Goal: Contribute content

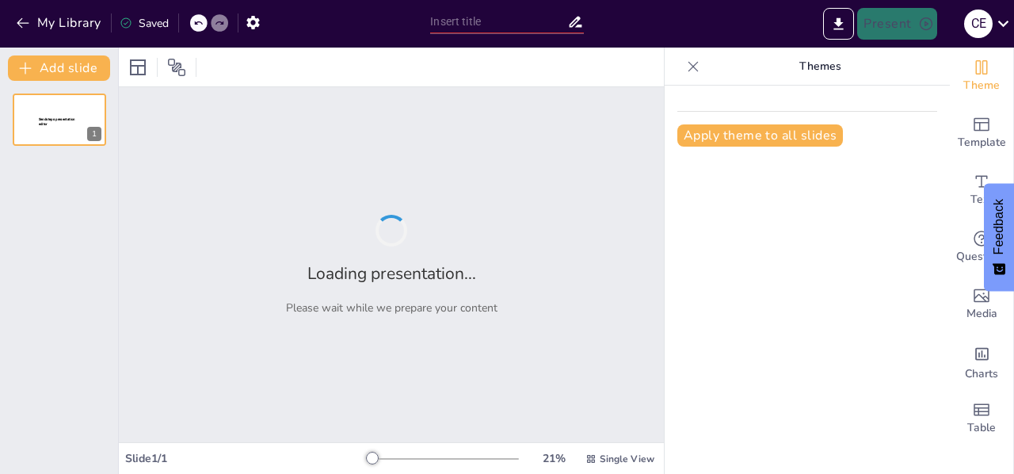
type input "Configuraciones Avanzadas de RADAR/ARPA: Eficiencia y Rendimiento"
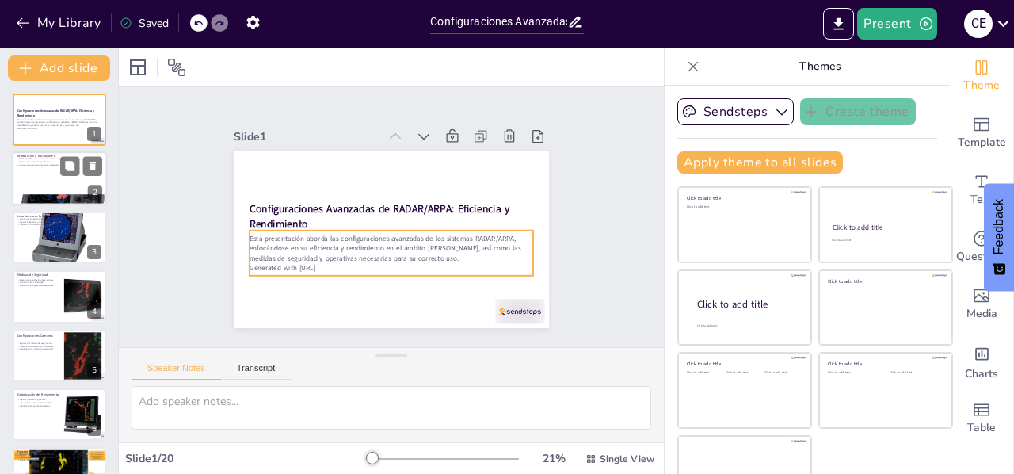
checkbox input "true"
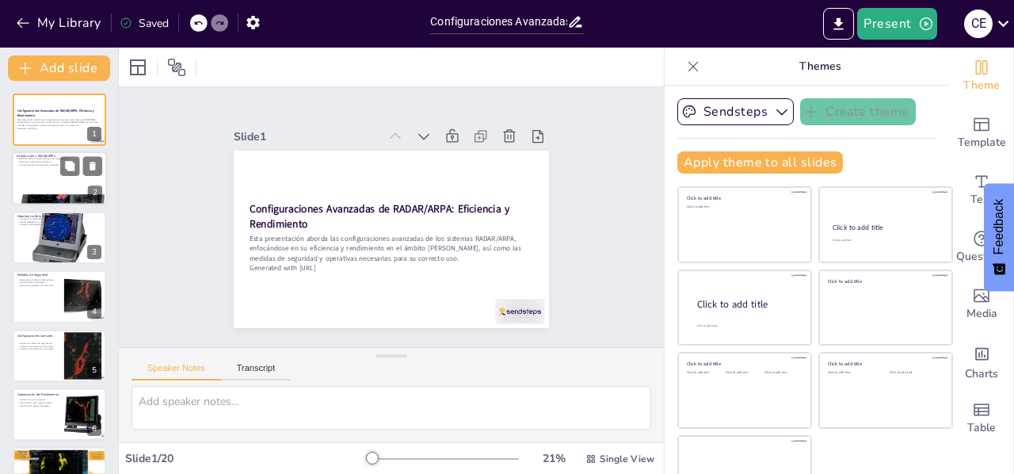
click at [38, 172] on div at bounding box center [59, 179] width 95 height 54
type textarea "RADAR y ARPA son tecnologías que han revolucionado la navegación marítima, prop…"
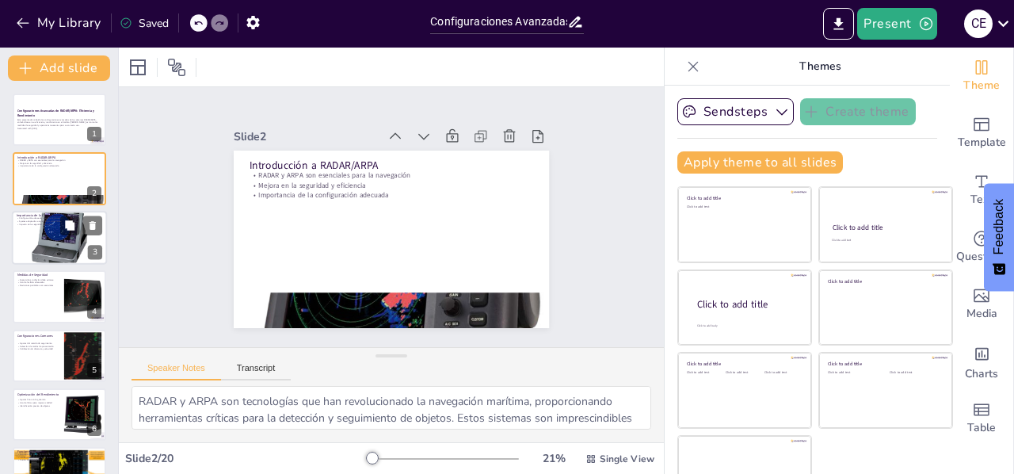
checkbox input "true"
click at [52, 238] on div at bounding box center [59, 238] width 95 height 96
type textarea "La configuración adecuada de los sistemas RADAR/ARPA es fundamental para maximi…"
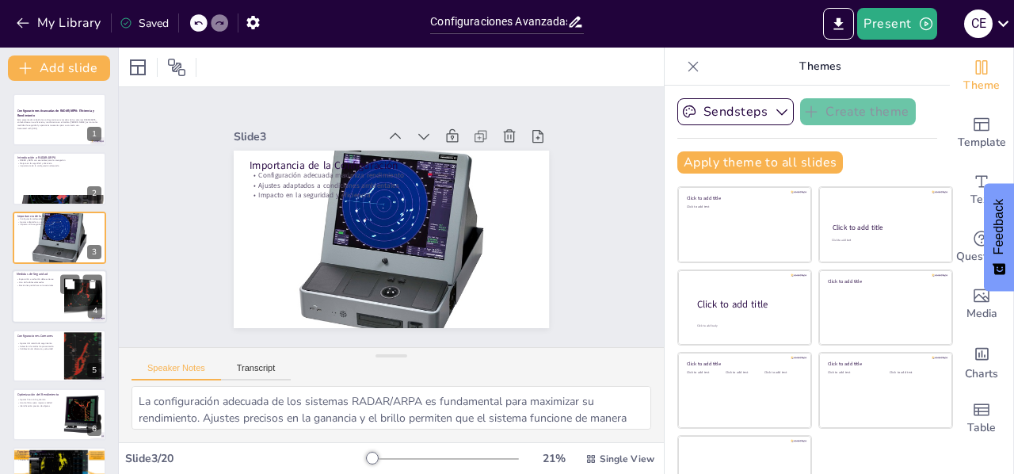
checkbox input "true"
click at [43, 295] on div at bounding box center [59, 296] width 95 height 54
type textarea "La radiación emitida por los sistemas RADAR/ARPA puede ser peligrosa si no se t…"
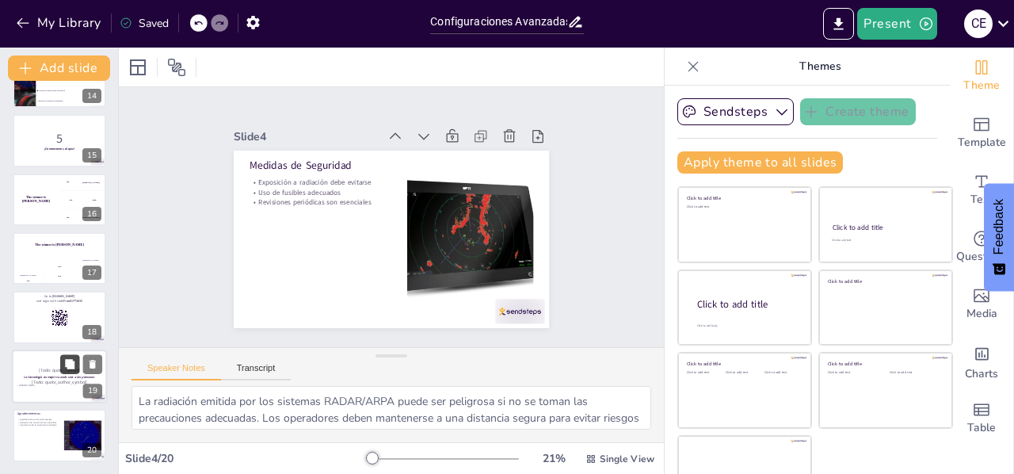
scroll to position [34, 0]
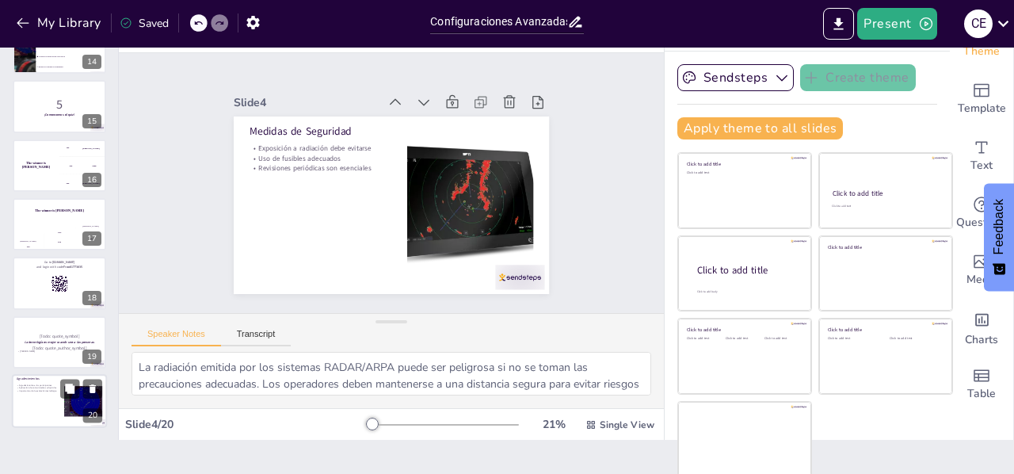
checkbox input "true"
click at [38, 397] on div at bounding box center [59, 401] width 95 height 54
type textarea "Agradecer a los participantes es un gesto importante que muestra reconocimiento…"
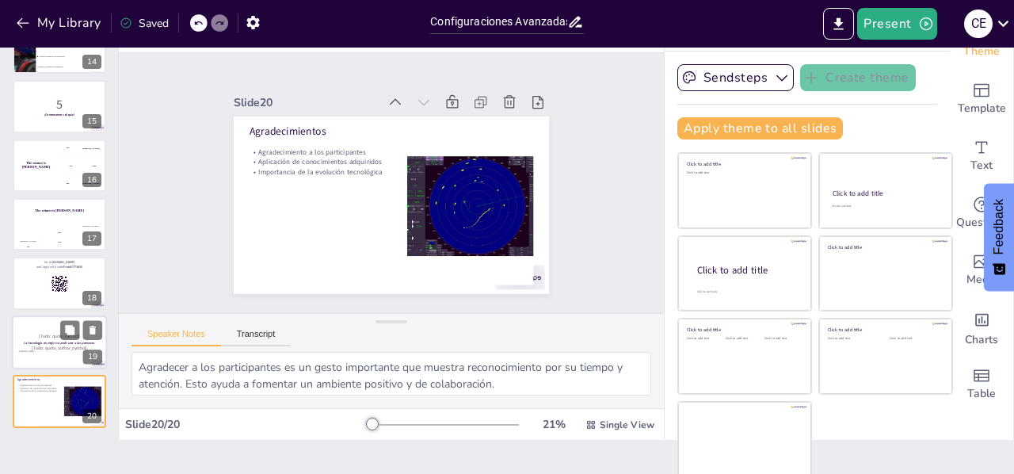
checkbox input "true"
click at [59, 340] on strong "La tecnología es mejor cuando une a las personas." at bounding box center [59, 342] width 71 height 4
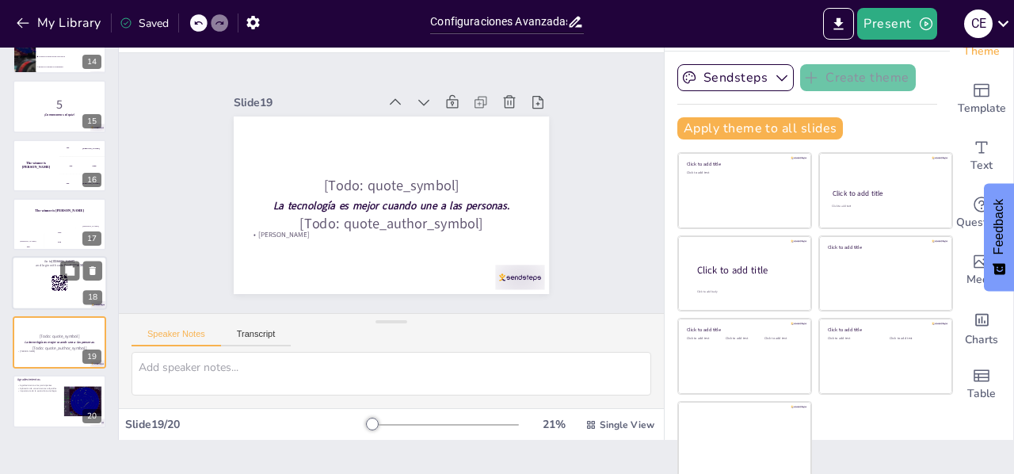
click at [44, 288] on div at bounding box center [59, 284] width 95 height 54
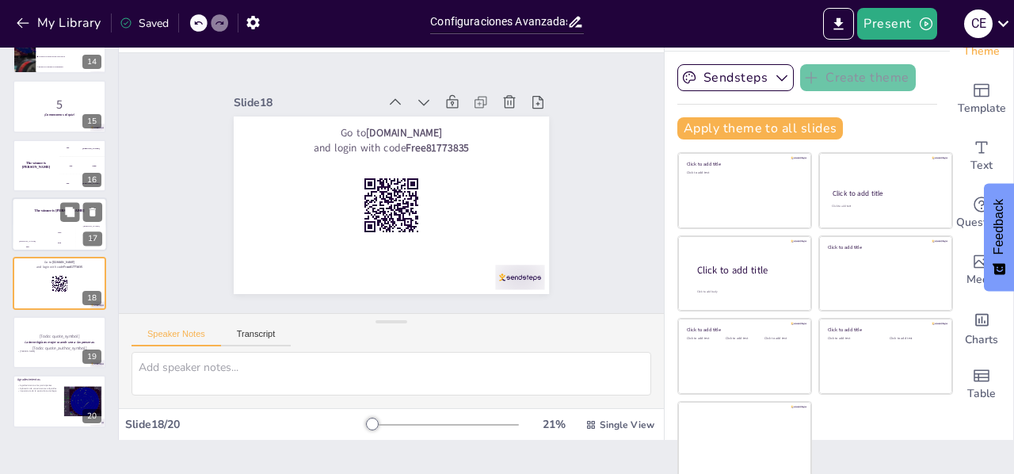
click at [37, 216] on div "The winner is [PERSON_NAME]" at bounding box center [59, 210] width 95 height 27
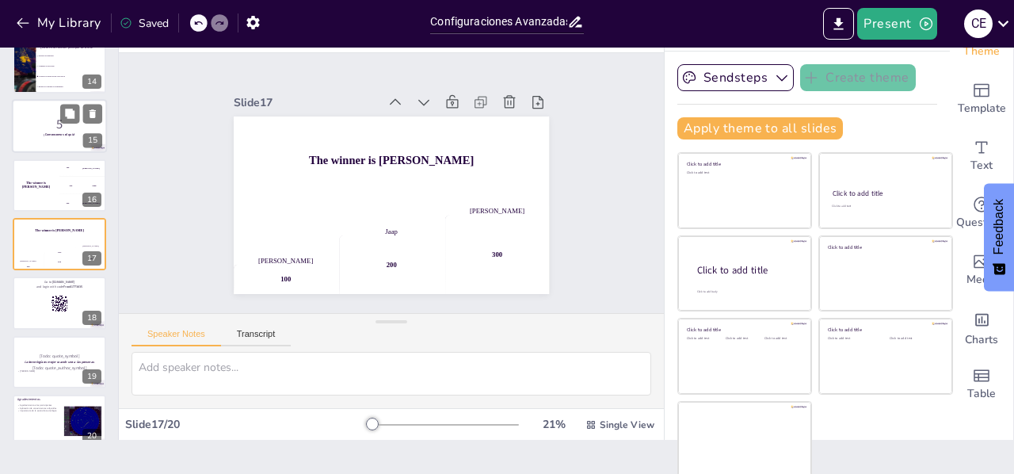
click at [37, 182] on h4 "The winner is [PERSON_NAME]" at bounding box center [36, 185] width 47 height 8
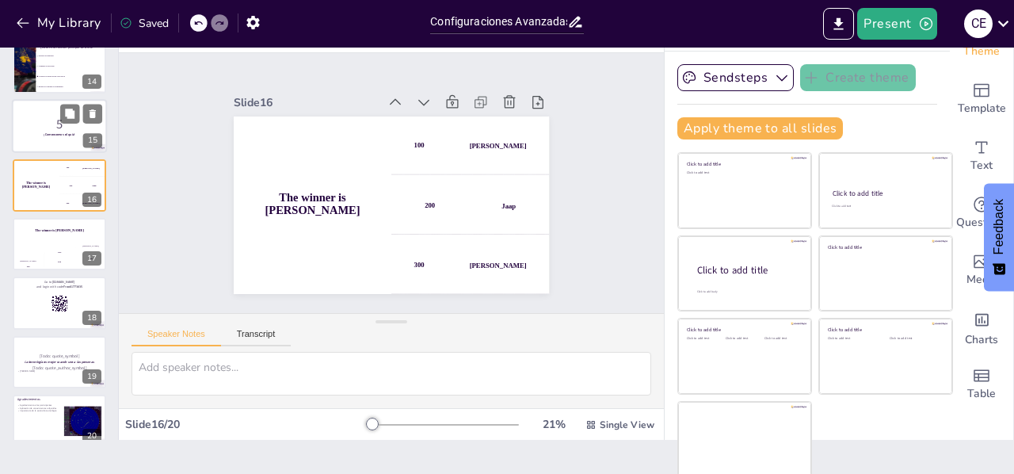
scroll to position [725, 0]
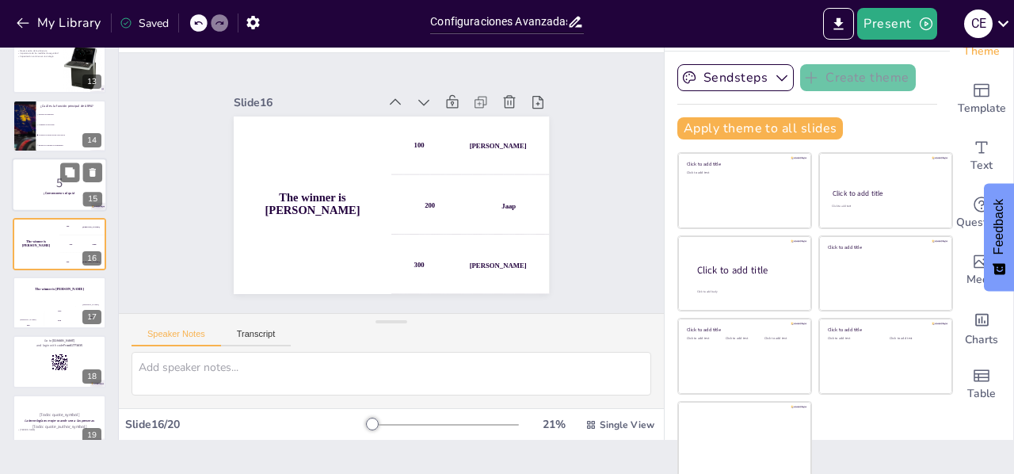
click at [34, 179] on p "5" at bounding box center [60, 182] width 86 height 17
checkbox input "true"
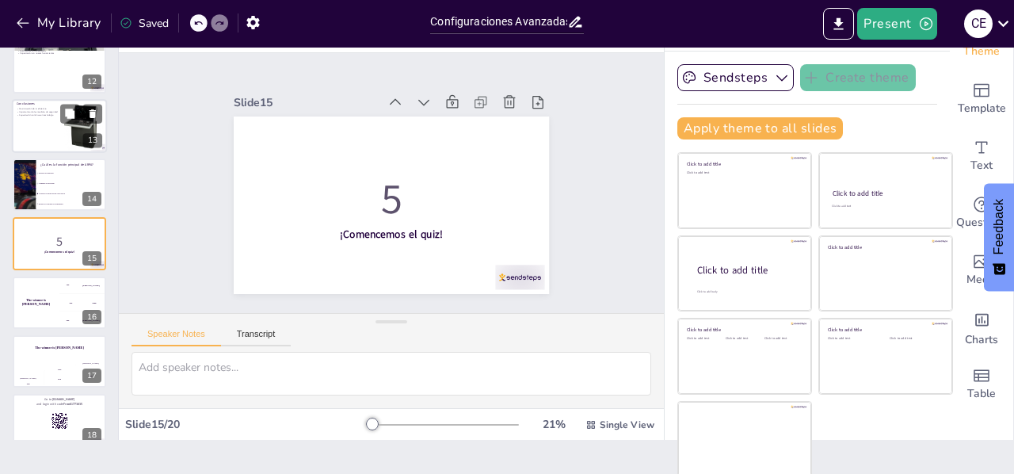
click at [57, 131] on div at bounding box center [59, 126] width 95 height 54
type textarea "La maximización de la eficiencia en la navegación es un objetivo clave al utili…"
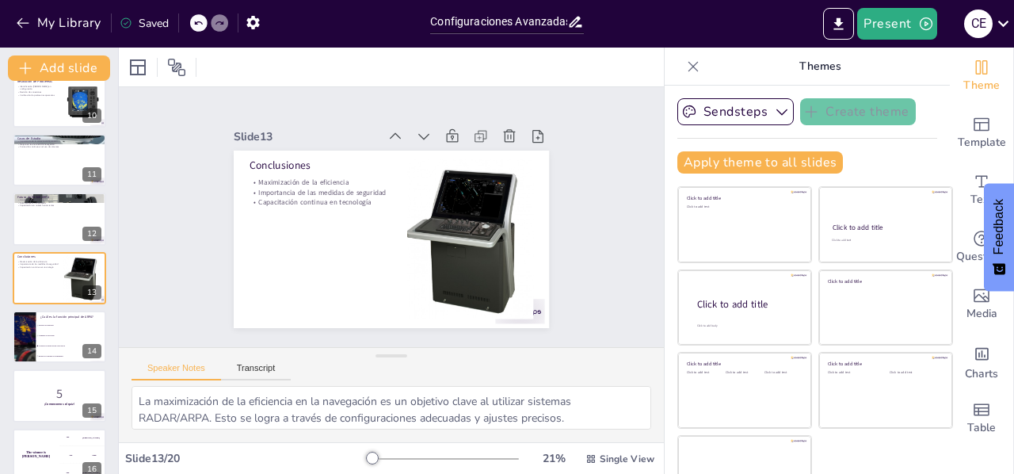
scroll to position [0, 0]
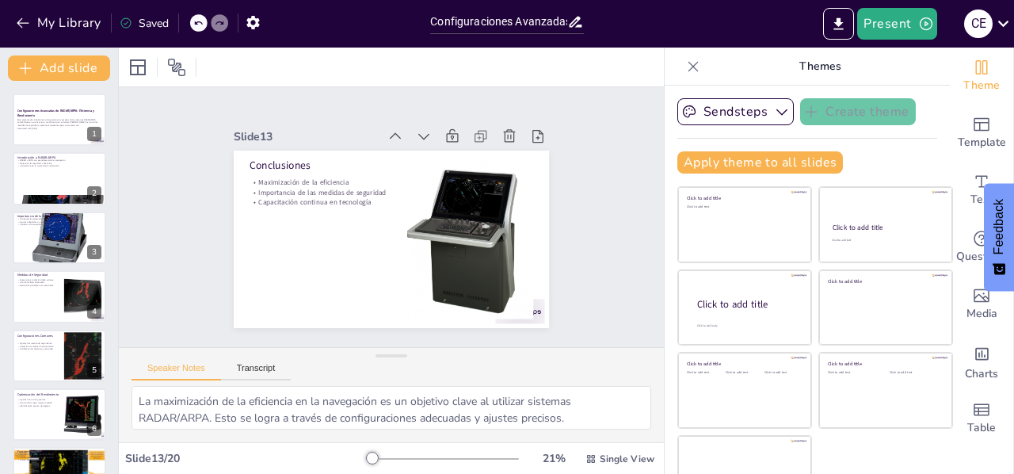
checkbox input "true"
